Goal: Information Seeking & Learning: Learn about a topic

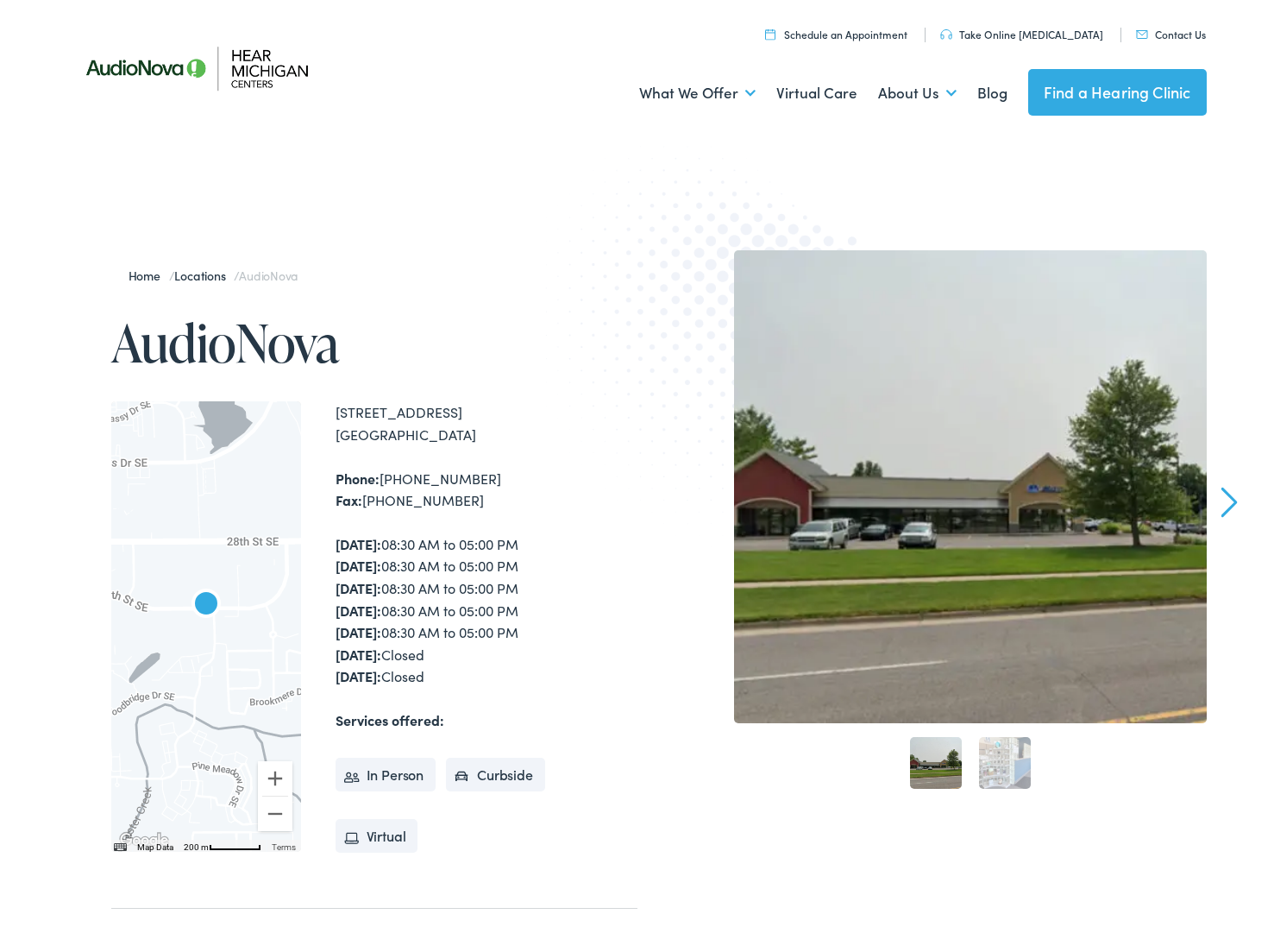
click at [402, 238] on div "Home / Locations / AudioNova AudioNova ← Move left → Move right ↑ Move up ↓ Mov…" at bounding box center [637, 634] width 1274 height 940
click at [415, 546] on div "Monday: 08:30 AM to 05:00 PM Tuesday: 08:30 AM to 05:00 PM Wednesday: 08:30 AM …" at bounding box center [486, 610] width 302 height 154
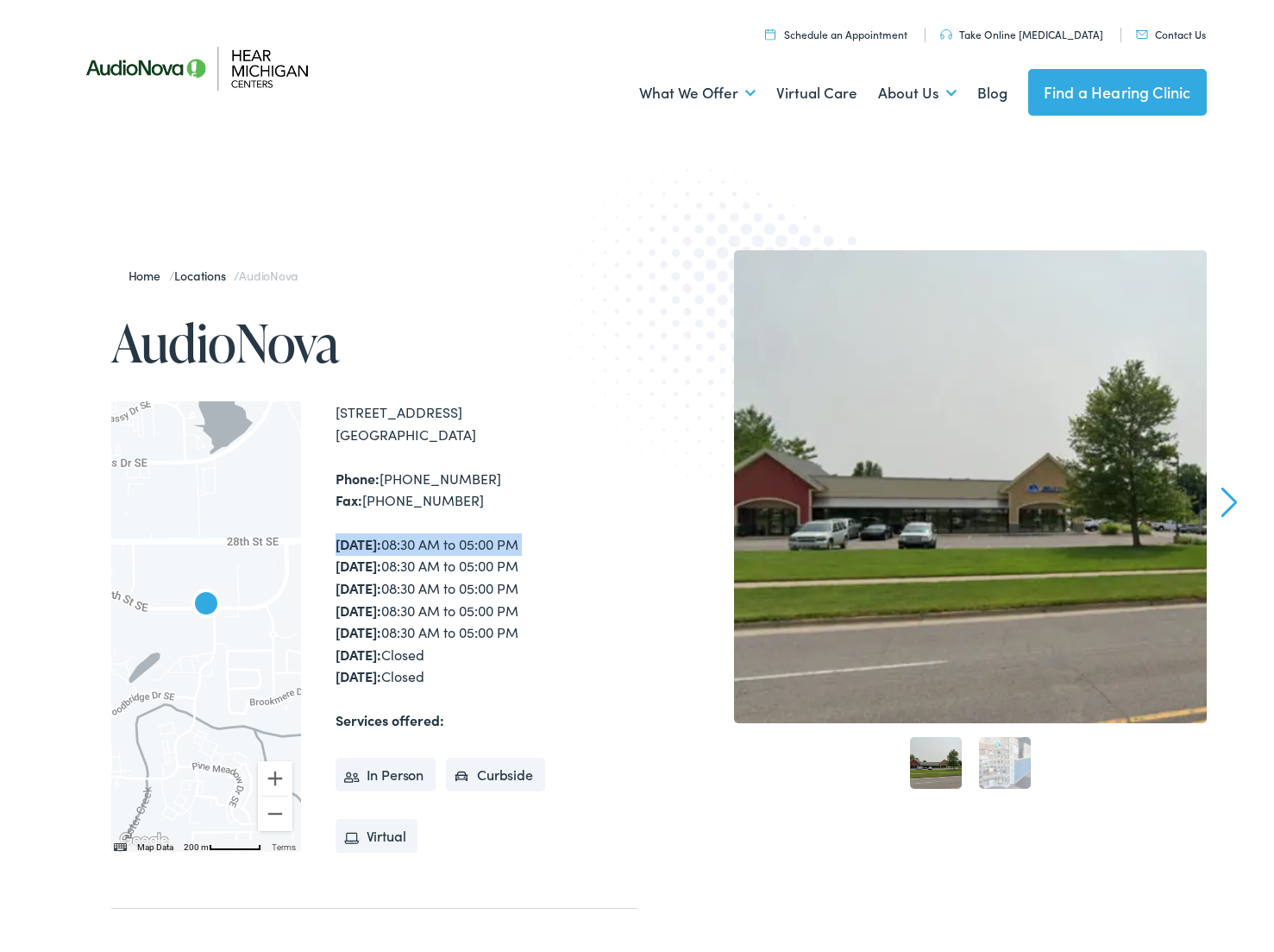
click at [415, 546] on div "Monday: 08:30 AM to 05:00 PM Tuesday: 08:30 AM to 05:00 PM Wednesday: 08:30 AM …" at bounding box center [486, 610] width 302 height 154
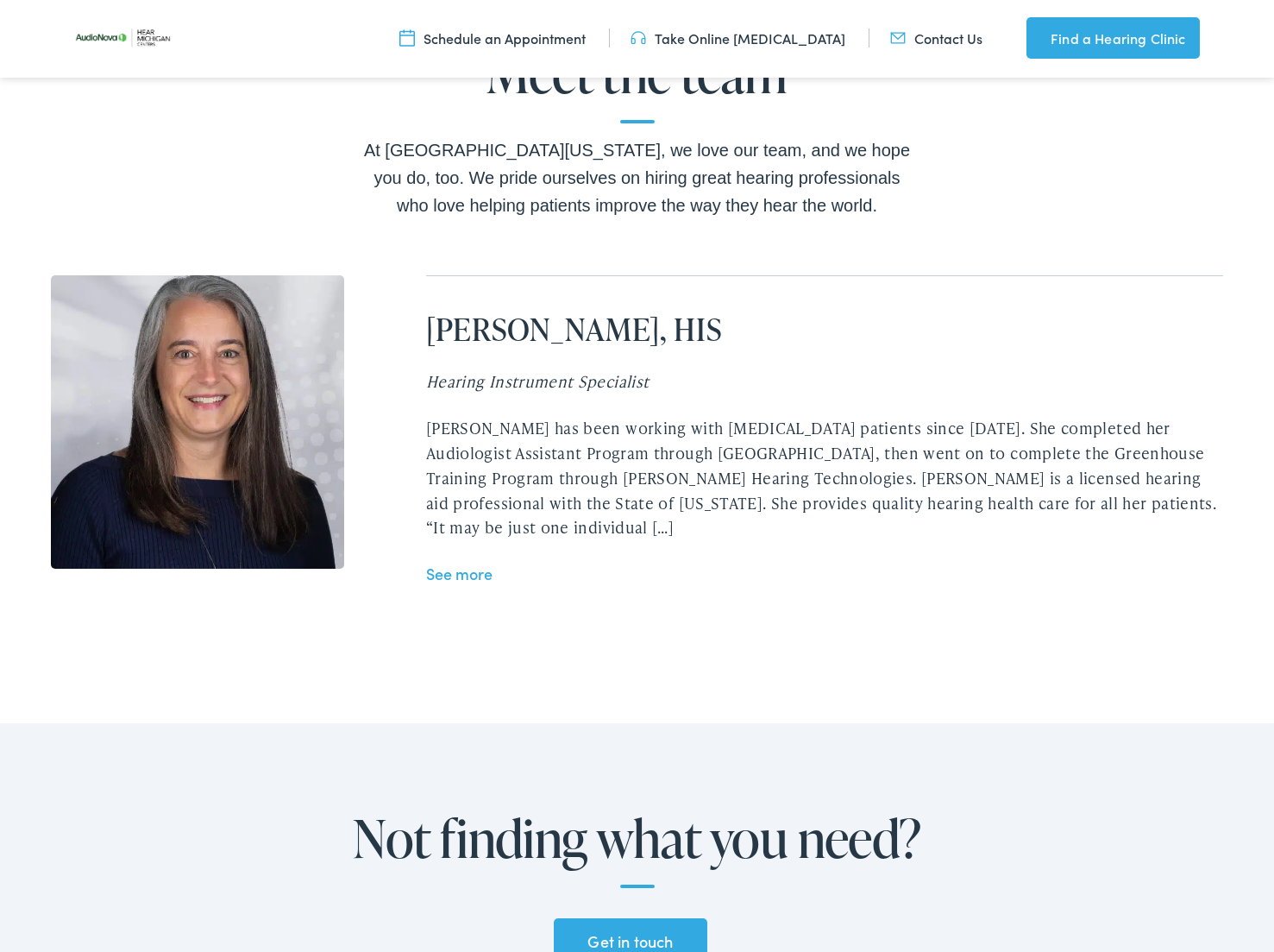
scroll to position [3388, 0]
click at [472, 562] on link "See more" at bounding box center [459, 572] width 67 height 22
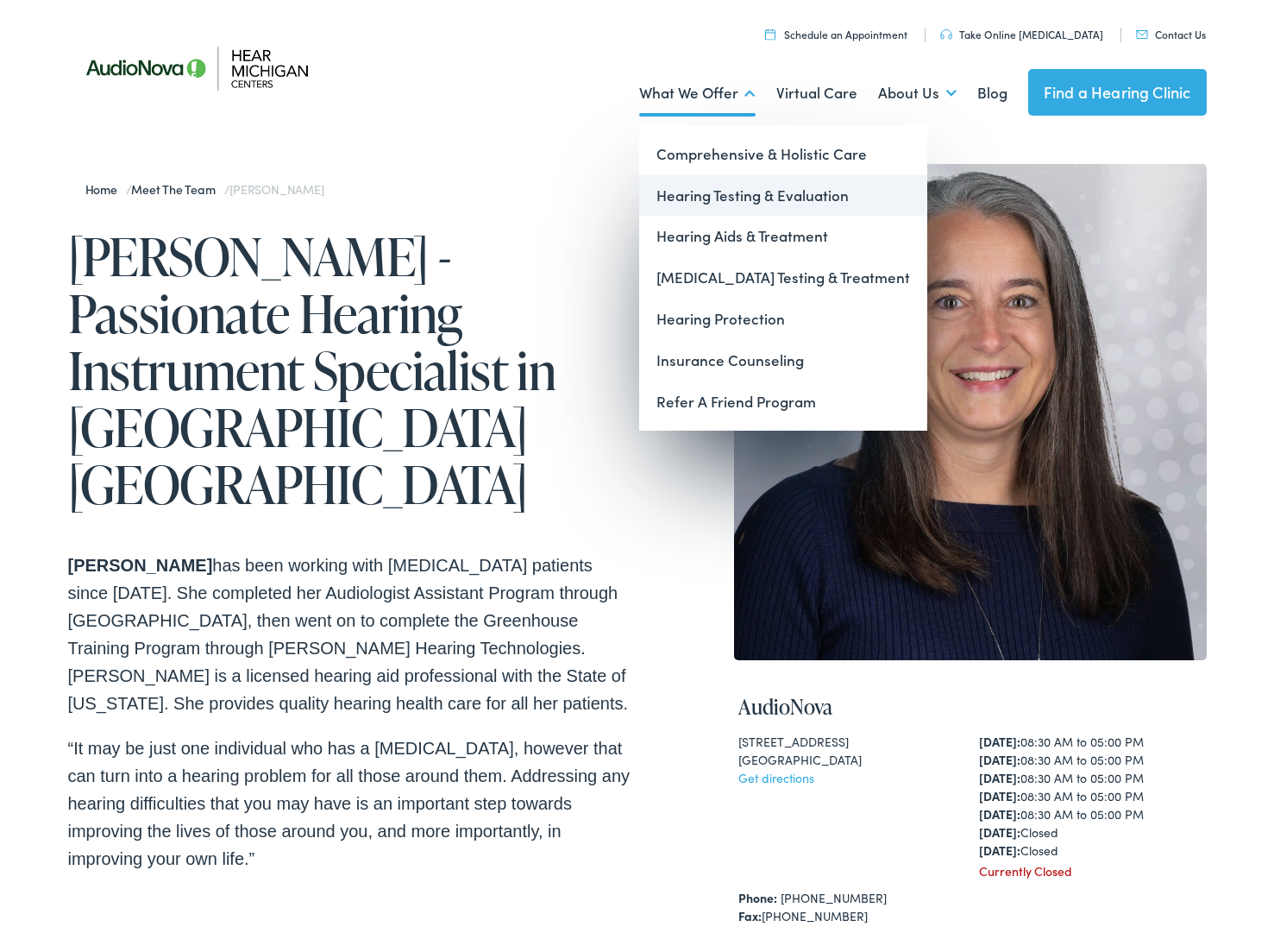
click at [718, 195] on link "Hearing Testing & Evaluation" at bounding box center [783, 196] width 288 height 42
